Goal: Navigation & Orientation: Find specific page/section

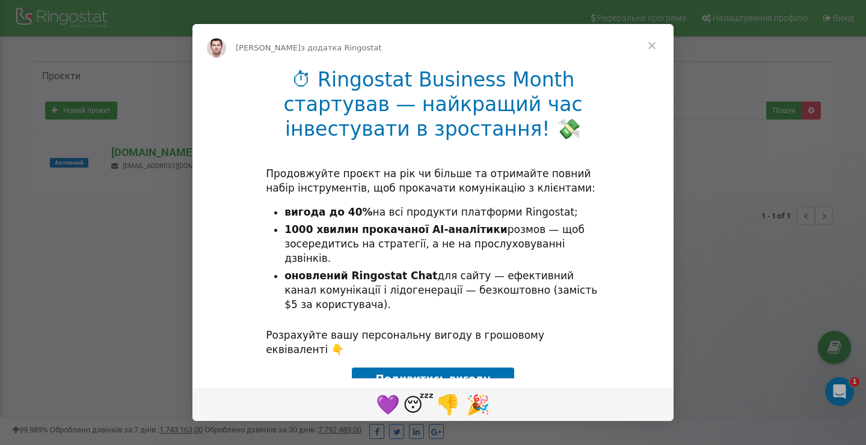
click at [659, 42] on span "Закрити" at bounding box center [651, 45] width 43 height 43
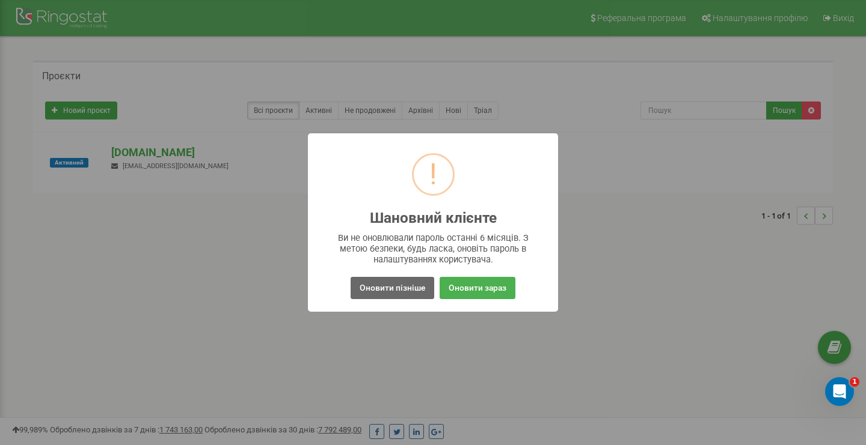
click at [425, 289] on button "Оновити пізніше" at bounding box center [392, 288] width 84 height 22
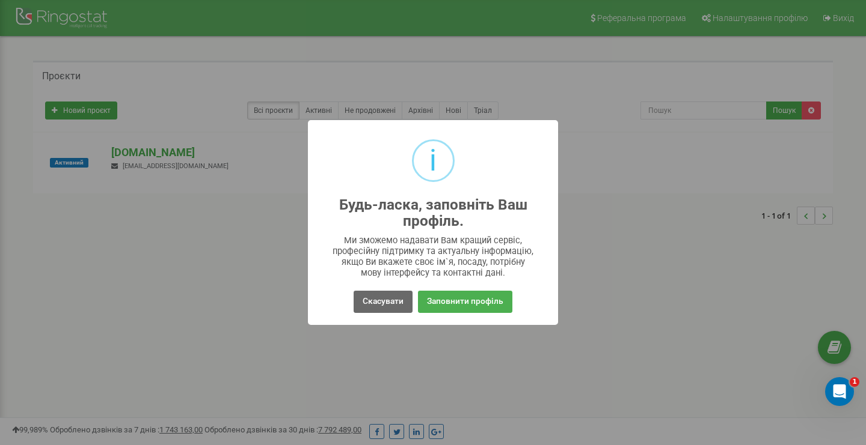
click at [400, 304] on button "Скасувати" at bounding box center [382, 302] width 59 height 22
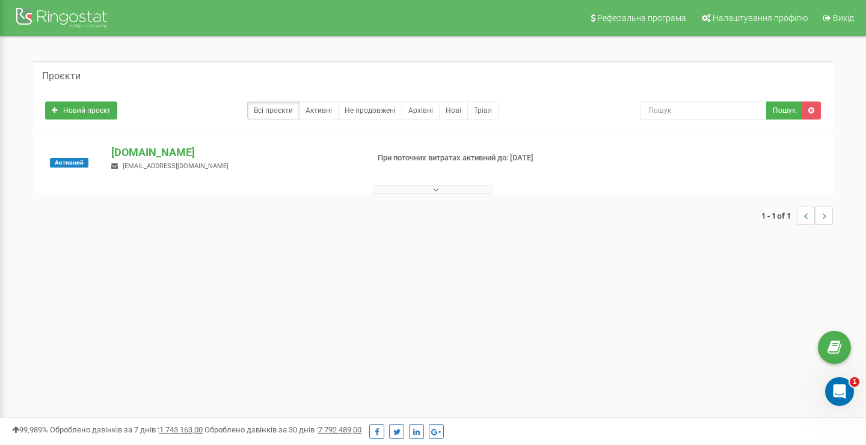
click at [57, 11] on div at bounding box center [63, 19] width 96 height 29
click at [322, 117] on link "Активні" at bounding box center [319, 111] width 40 height 18
click at [418, 189] on button at bounding box center [433, 189] width 120 height 9
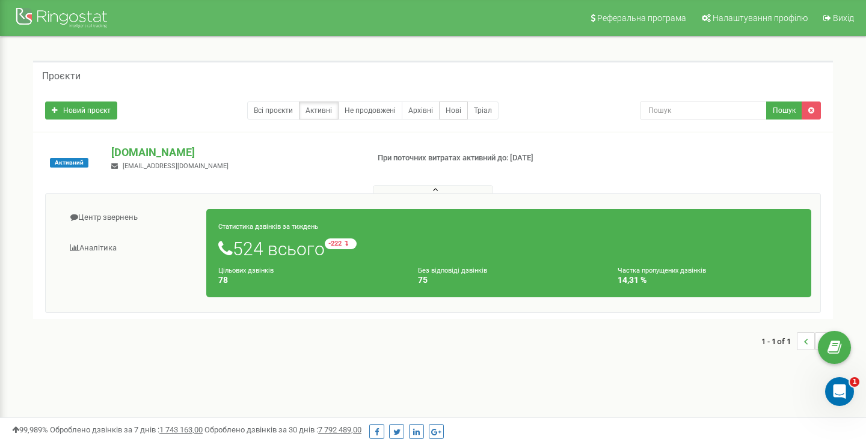
click at [454, 111] on link "Нові" at bounding box center [453, 111] width 29 height 18
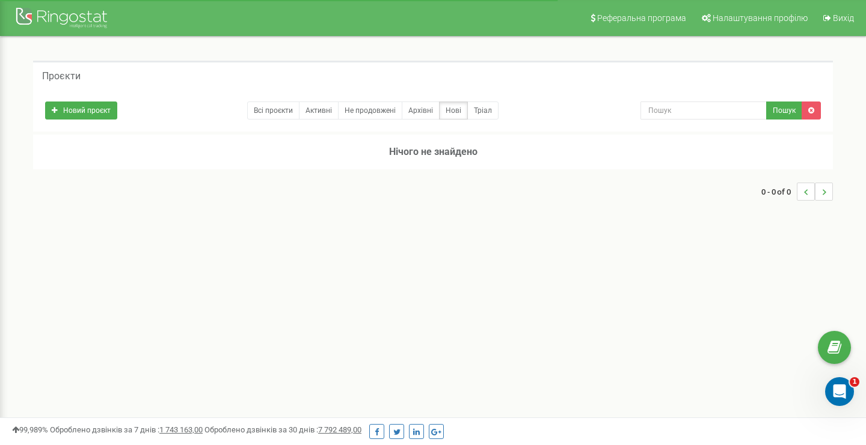
click at [82, 25] on div at bounding box center [63, 19] width 96 height 29
